Goal: Information Seeking & Learning: Learn about a topic

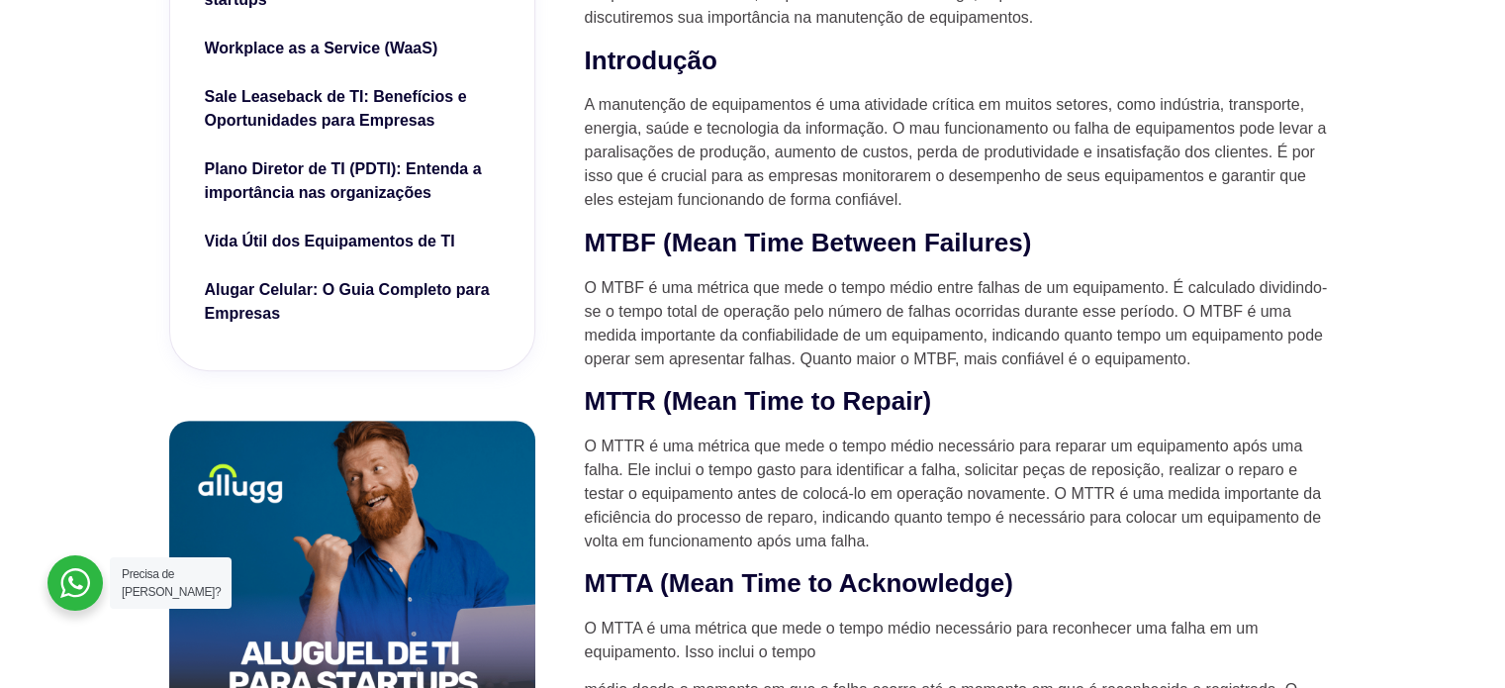
scroll to position [891, 0]
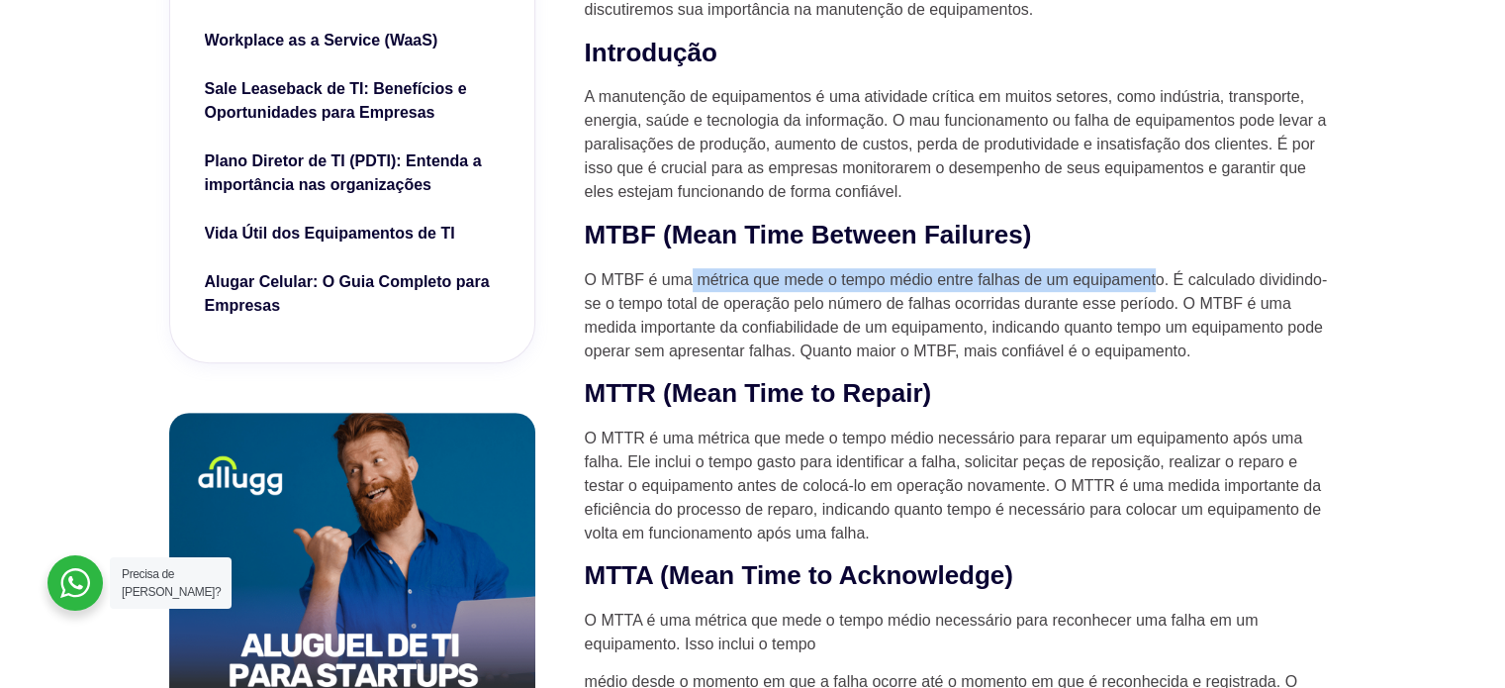
drag, startPoint x: 693, startPoint y: 284, endPoint x: 1155, endPoint y: 273, distance: 462.3
click at [1155, 273] on p "O MTBF é uma métrica que mede o tempo médio entre falhas de um equipamento. É c…" at bounding box center [961, 315] width 752 height 95
click at [942, 271] on p "O MTBF é uma métrica que mede o tempo médio entre falhas de um equipamento. É c…" at bounding box center [961, 315] width 752 height 95
drag, startPoint x: 942, startPoint y: 278, endPoint x: 1109, endPoint y: 278, distance: 166.3
click at [1109, 278] on p "O MTBF é uma métrica que mede o tempo médio entre falhas de um equipamento. É c…" at bounding box center [961, 315] width 752 height 95
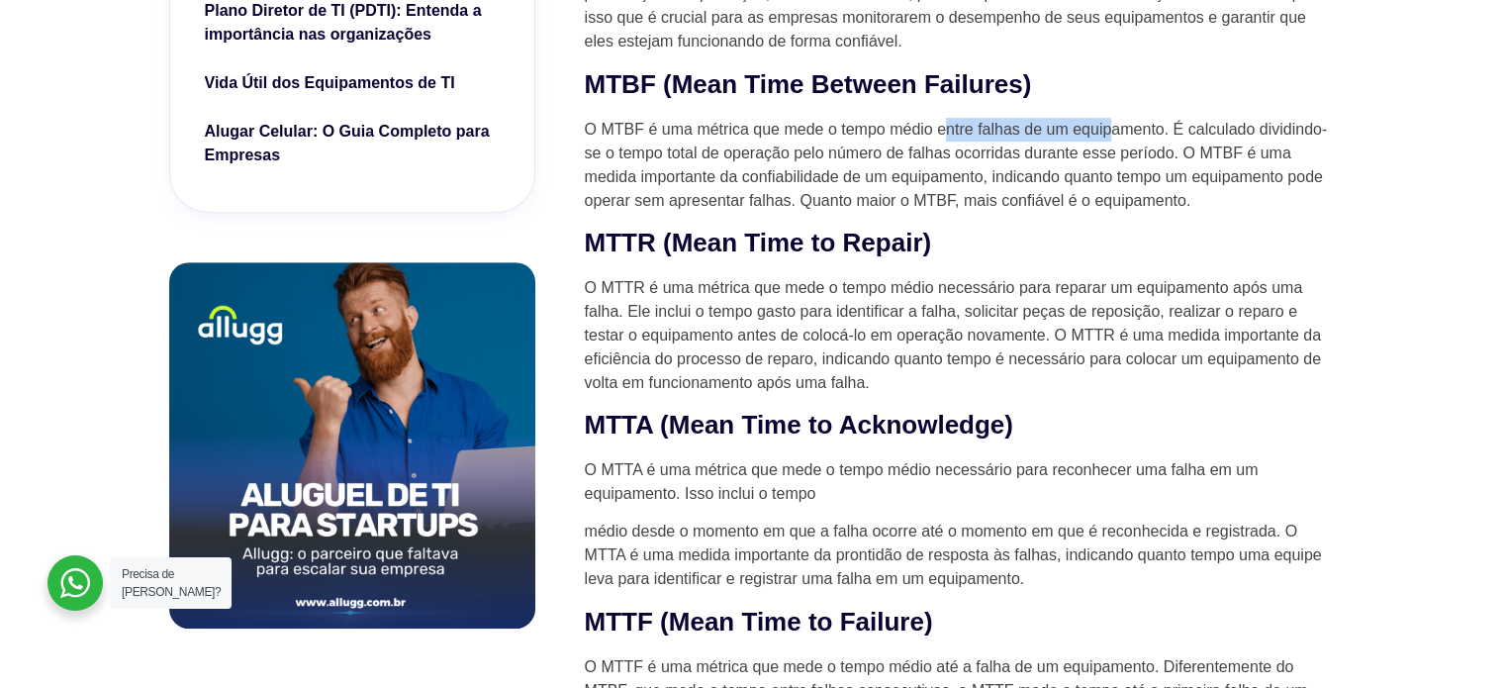
scroll to position [1089, 0]
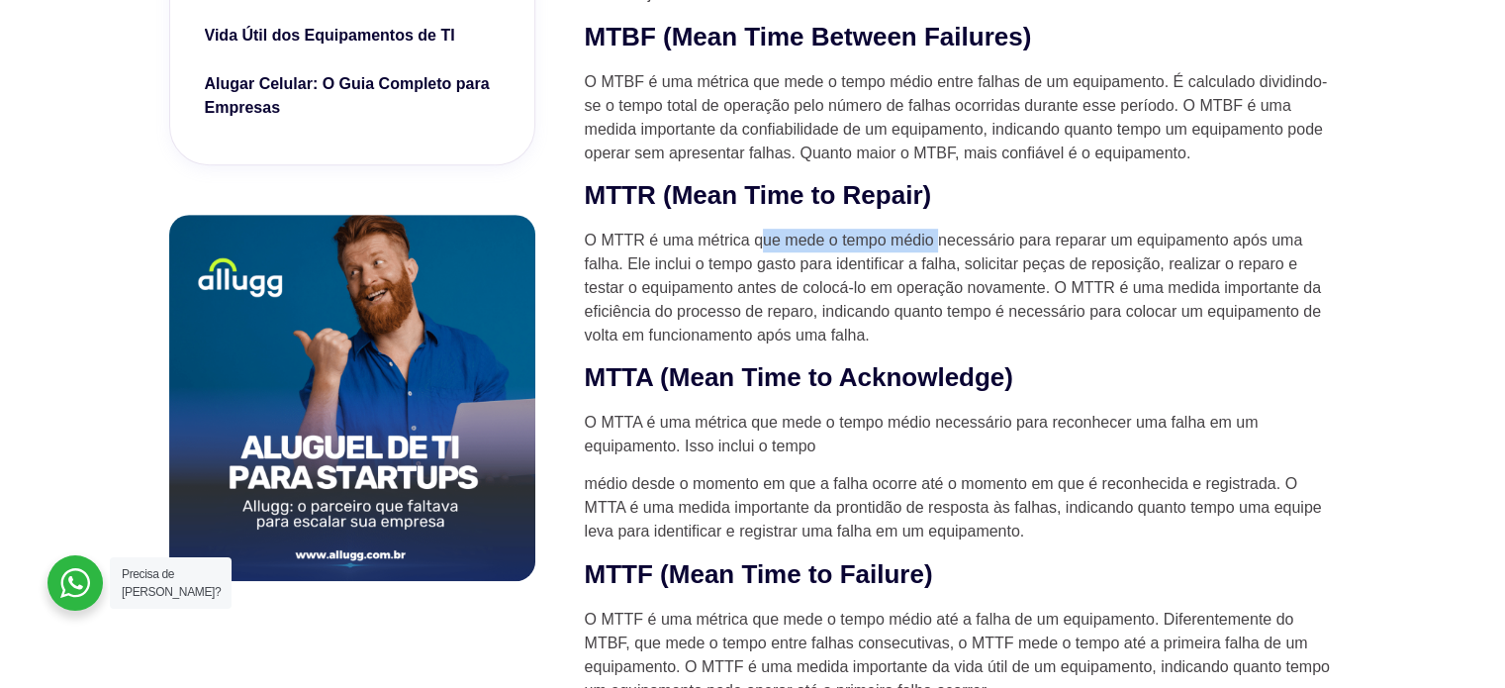
drag, startPoint x: 762, startPoint y: 244, endPoint x: 938, endPoint y: 236, distance: 176.4
click at [938, 236] on p "O MTTR é uma métrica que mede o tempo médio necessário para reparar um equipame…" at bounding box center [961, 288] width 752 height 119
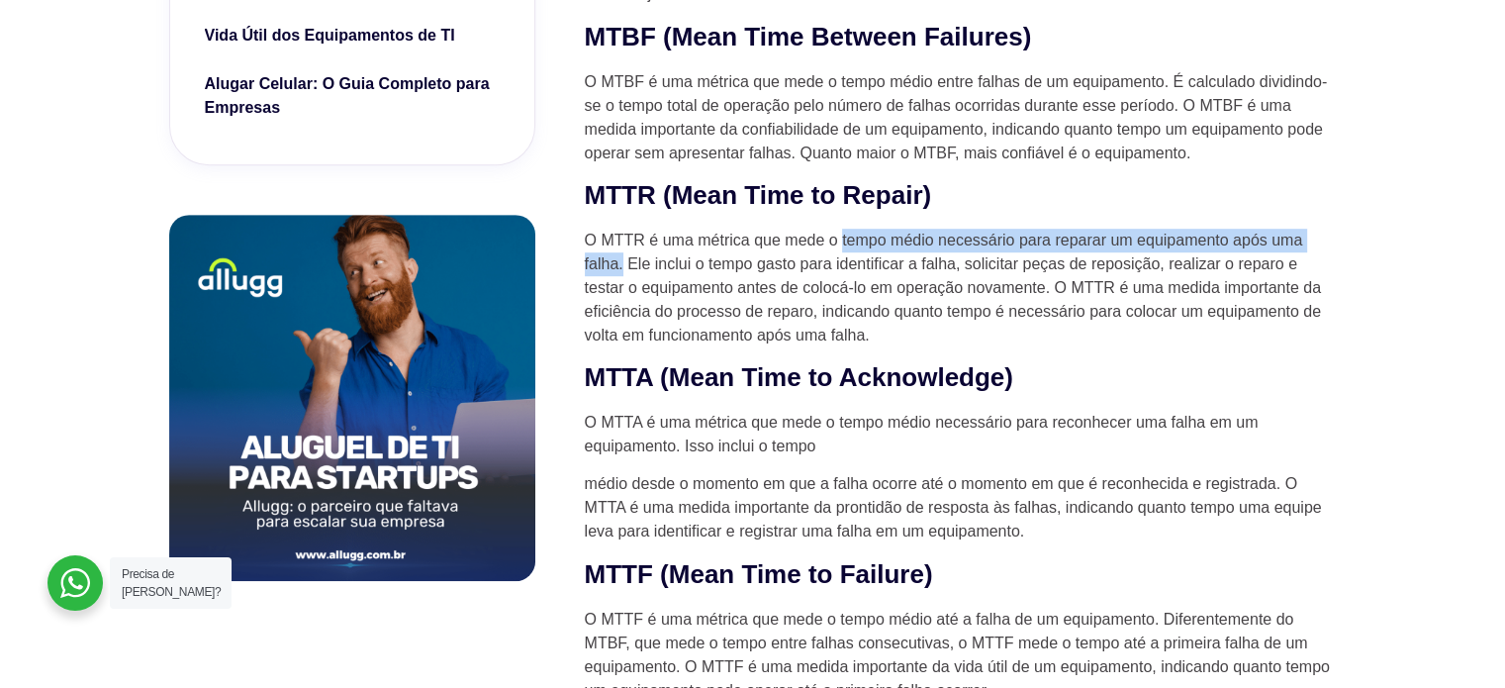
drag, startPoint x: 839, startPoint y: 240, endPoint x: 622, endPoint y: 262, distance: 218.9
click at [622, 262] on p "O MTTR é uma métrica que mede o tempo médio necessário para reparar um equipame…" at bounding box center [961, 288] width 752 height 119
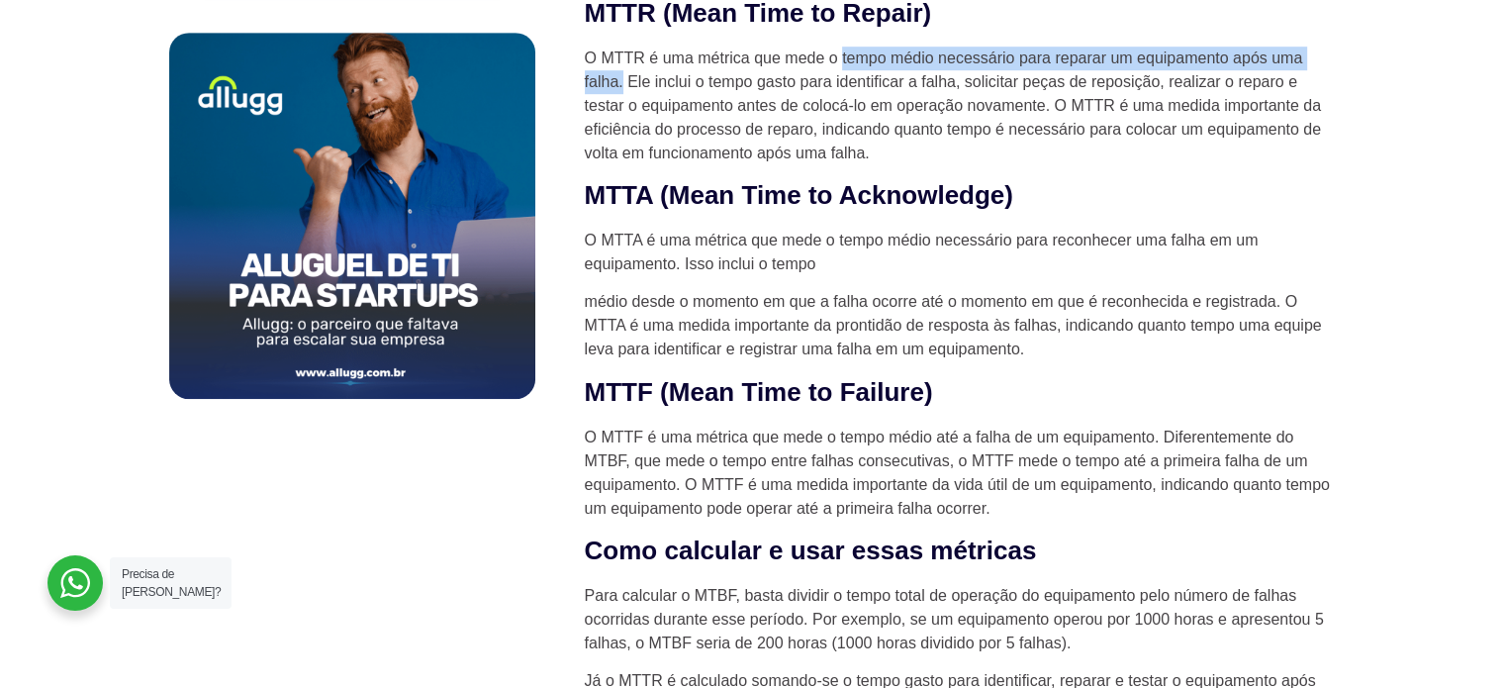
scroll to position [1287, 0]
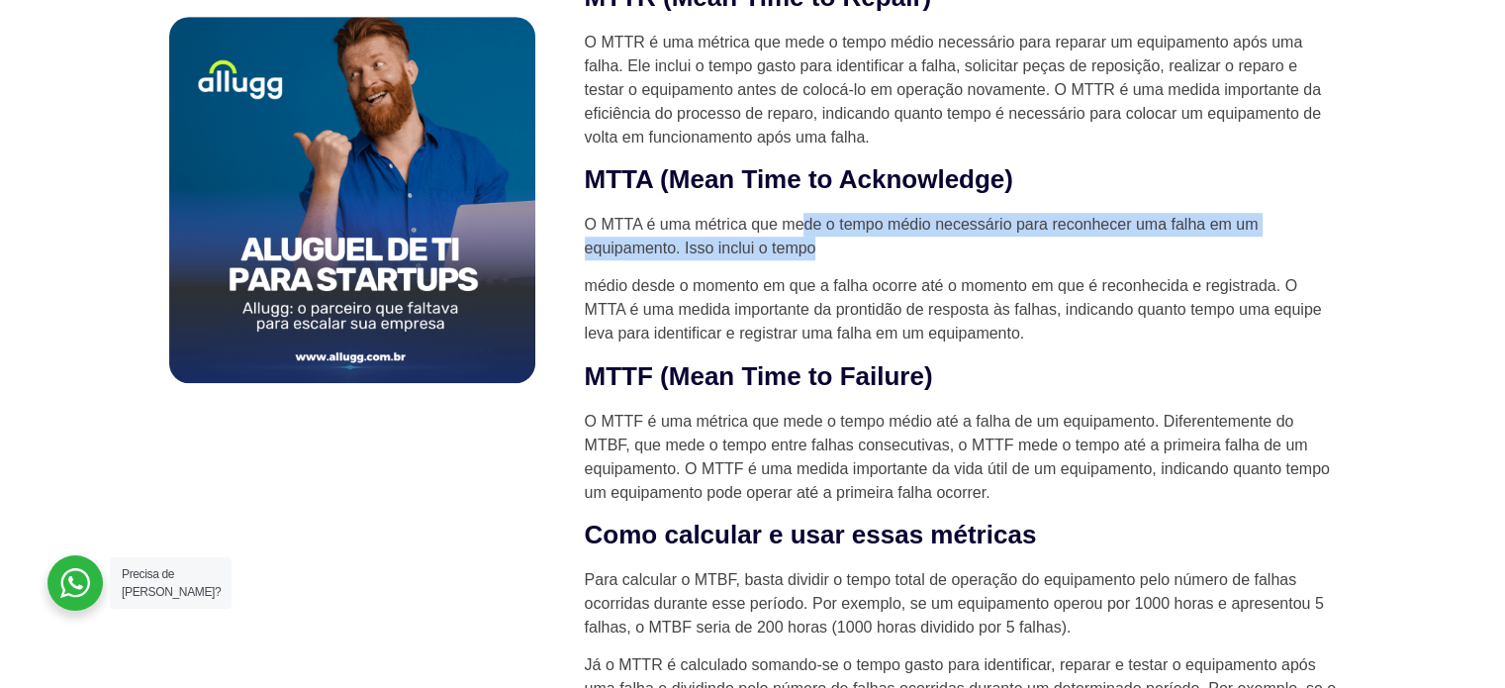
drag, startPoint x: 808, startPoint y: 213, endPoint x: 816, endPoint y: 244, distance: 32.6
click at [816, 244] on p "O MTTA é uma métrica que mede o tempo médio necessário para reconhecer uma falh…" at bounding box center [961, 237] width 752 height 48
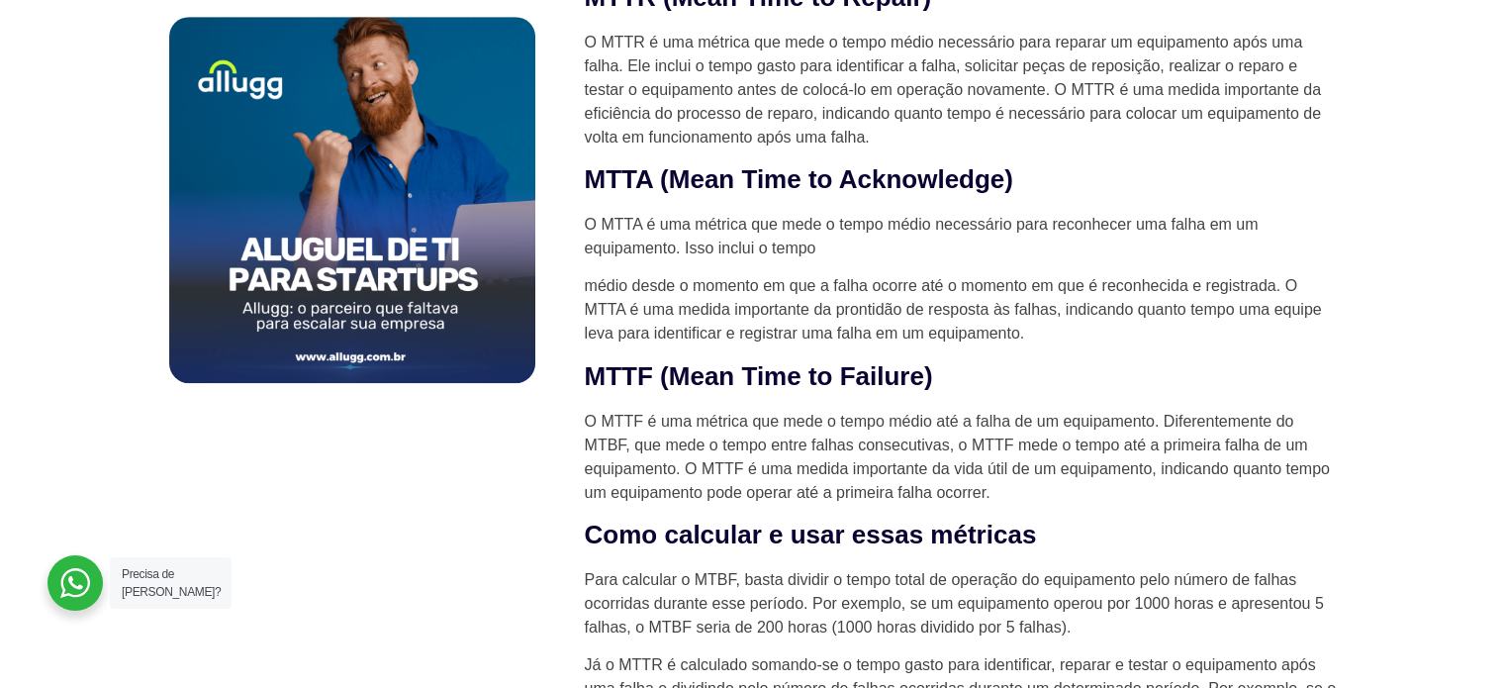
click at [702, 304] on p "médio desde o momento em que a falha ocorre até o momento em que é reconhecida …" at bounding box center [961, 309] width 752 height 71
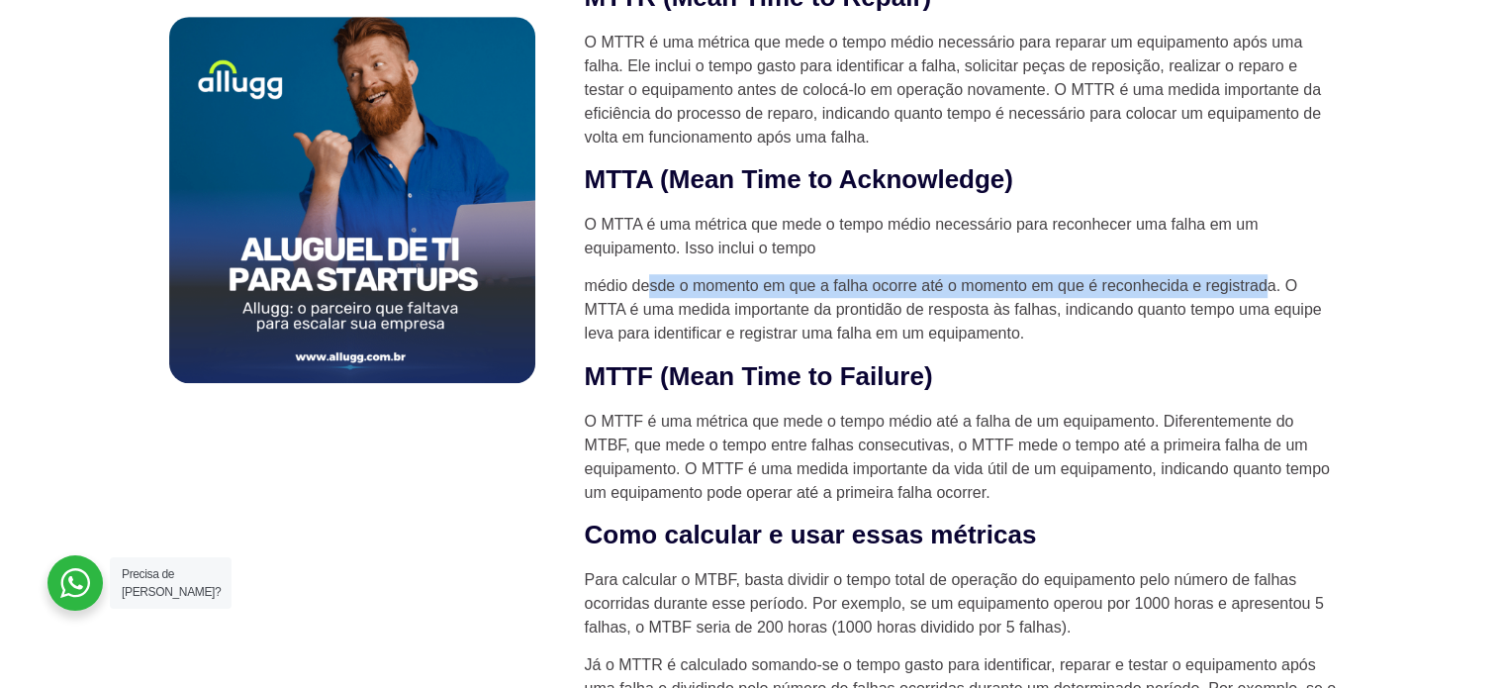
drag, startPoint x: 647, startPoint y: 284, endPoint x: 1263, endPoint y: 281, distance: 615.6
click at [1263, 281] on p "médio desde o momento em que a falha ocorre até o momento em que é reconhecida …" at bounding box center [961, 309] width 752 height 71
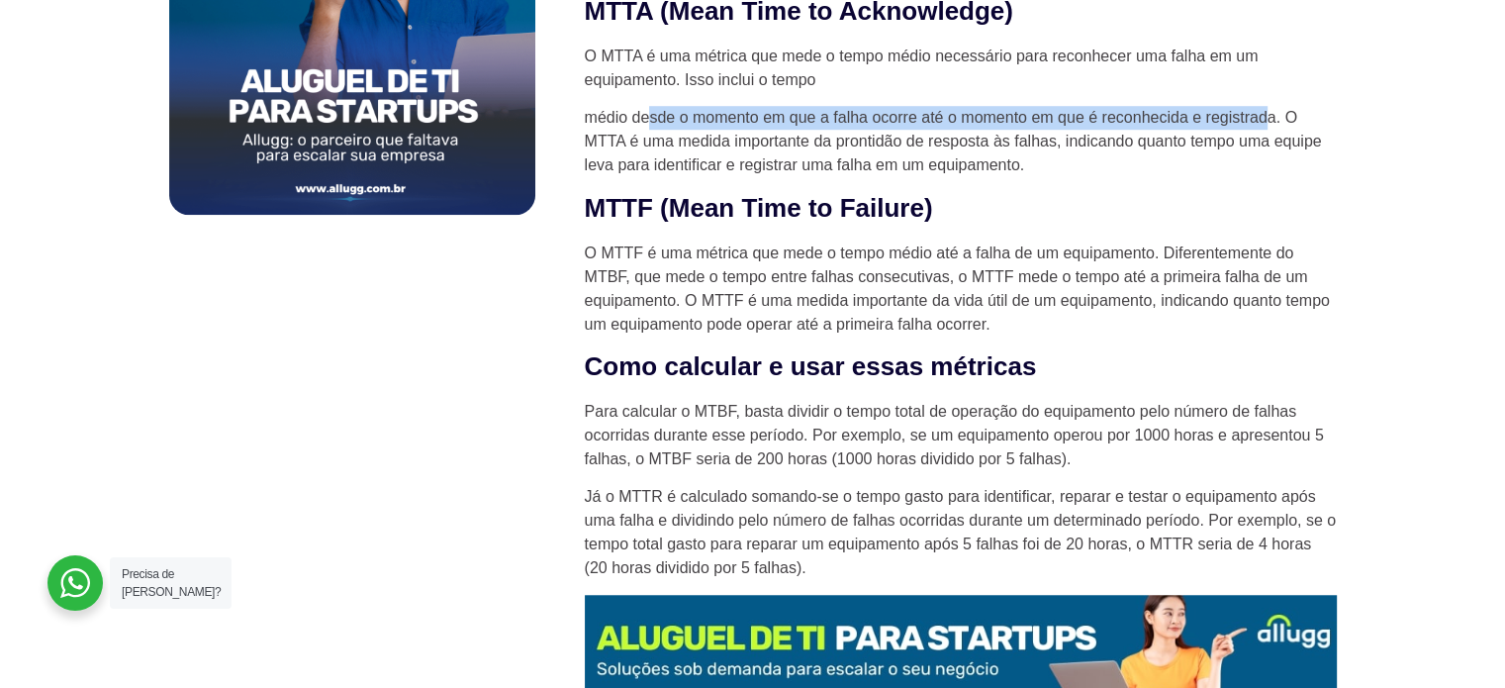
scroll to position [1485, 0]
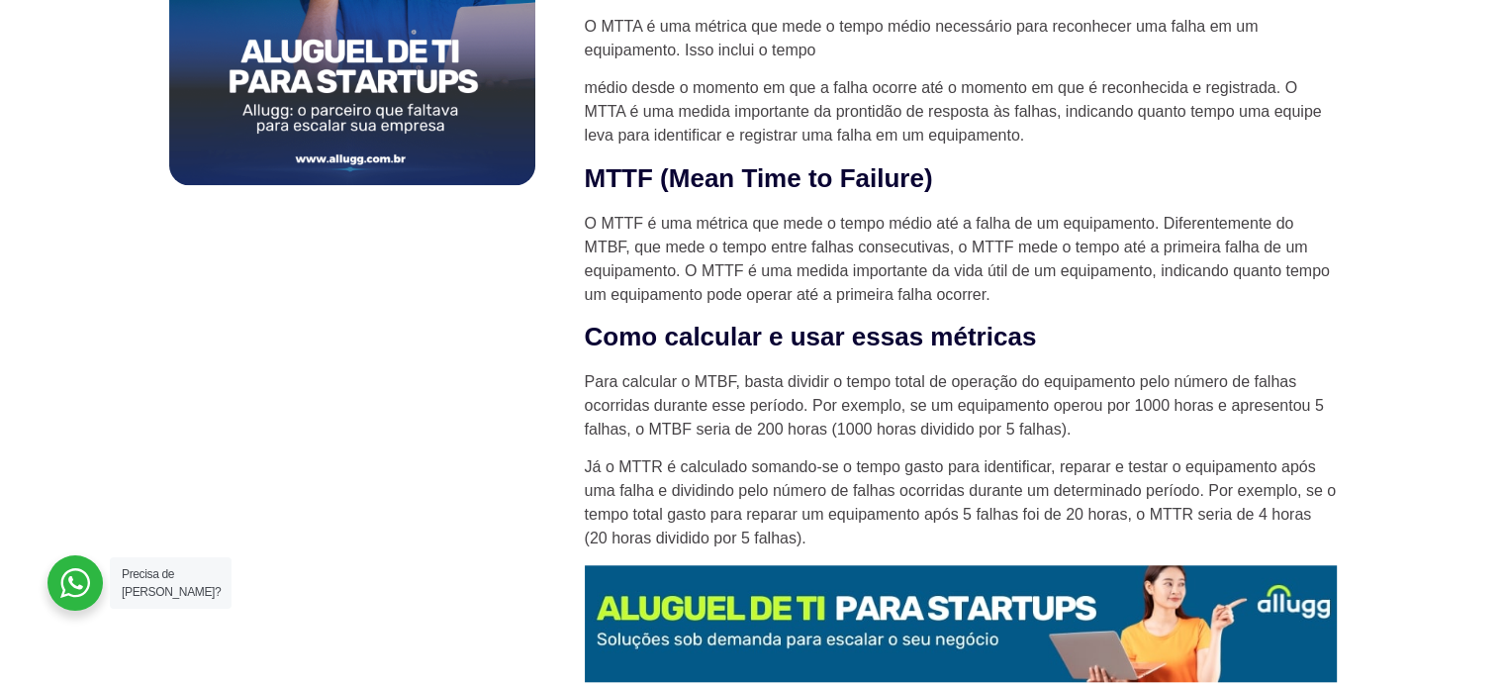
click at [970, 462] on p "Já o MTTR é calculado somando-se o tempo gasto para identificar, reparar e test…" at bounding box center [961, 502] width 752 height 95
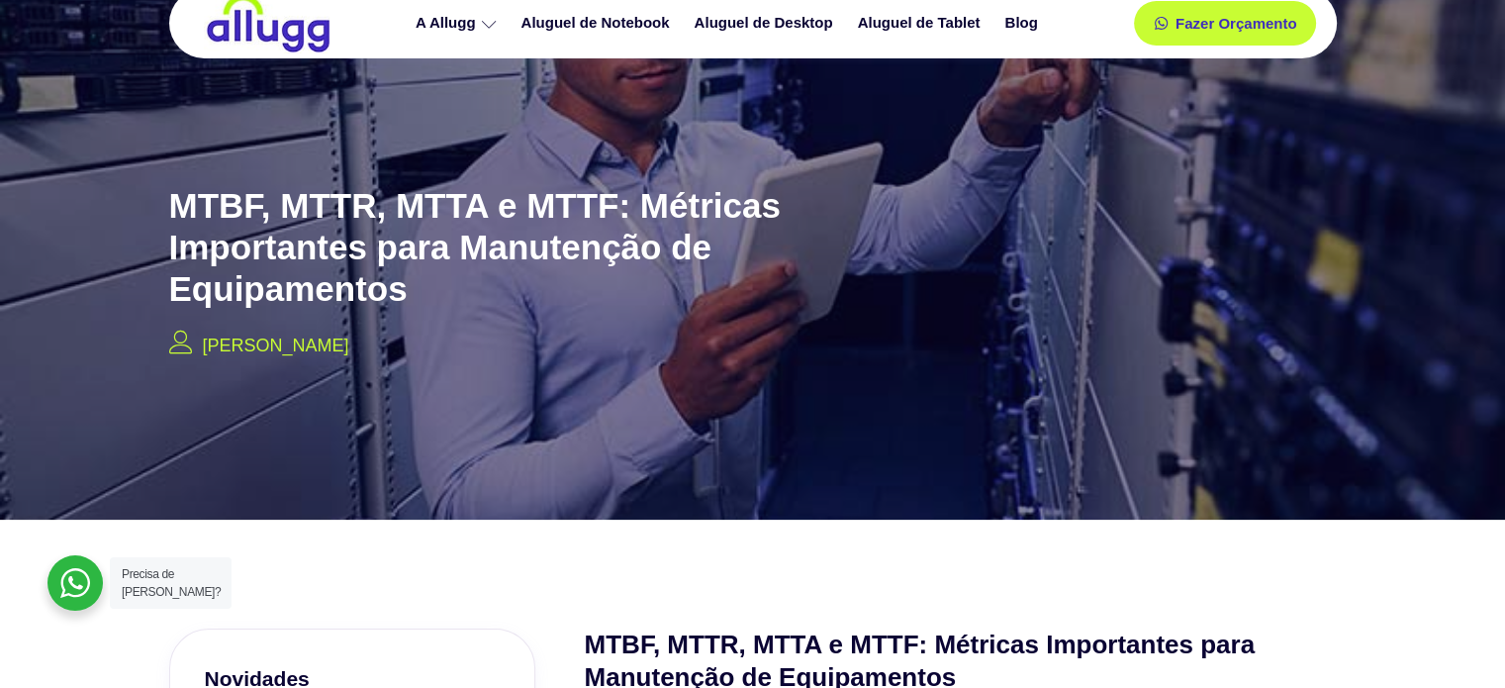
scroll to position [0, 0]
